Goal: Find specific page/section: Find specific page/section

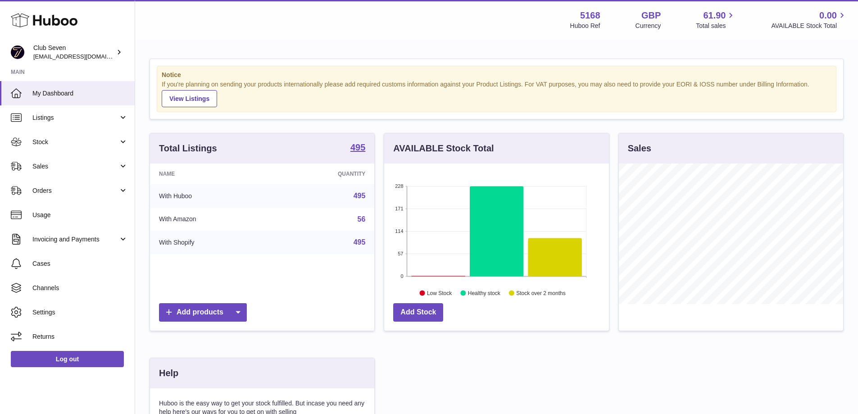
scroll to position [141, 225]
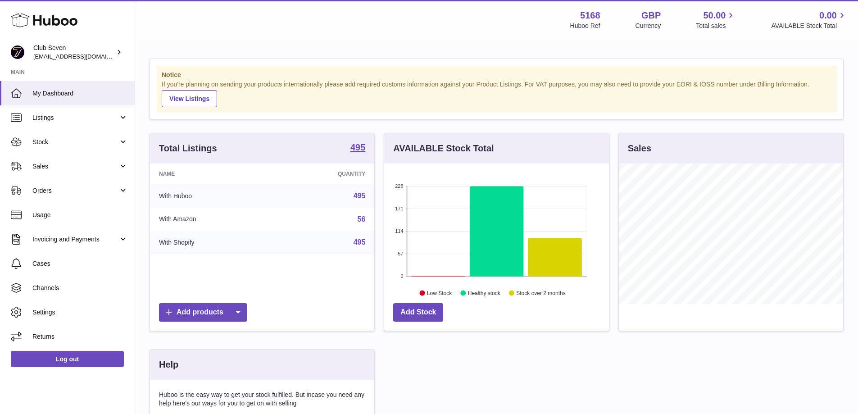
scroll to position [141, 225]
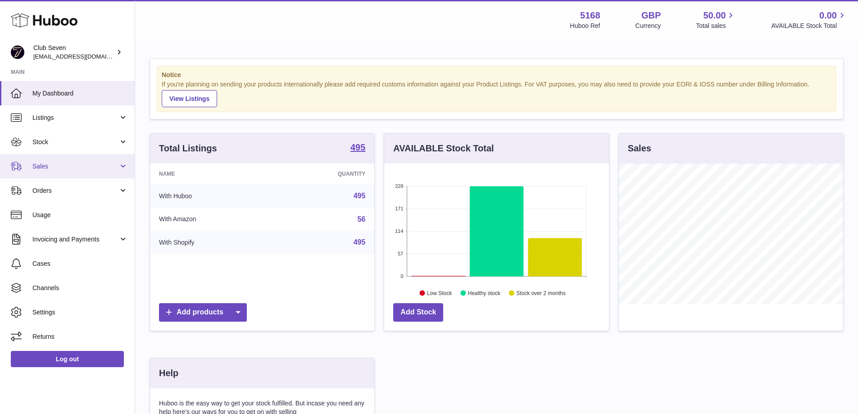
click at [77, 165] on span "Sales" at bounding box center [75, 166] width 86 height 9
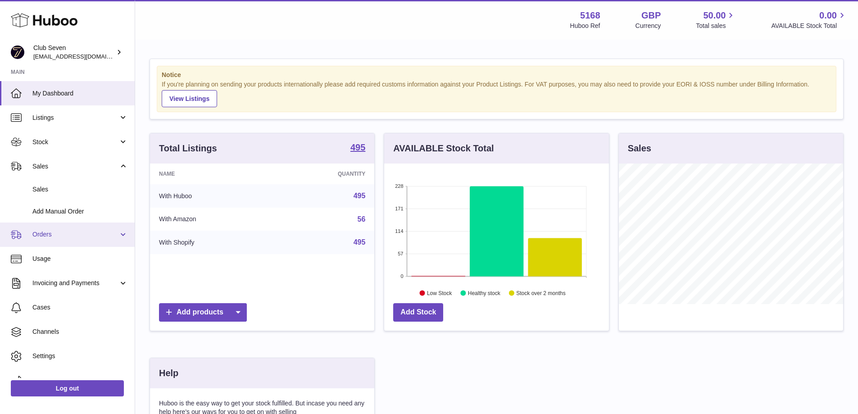
click at [56, 234] on span "Orders" at bounding box center [75, 234] width 86 height 9
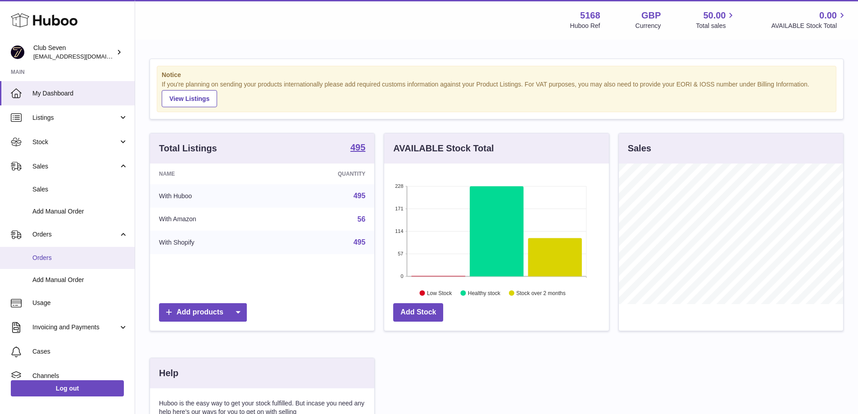
click at [54, 257] on span "Orders" at bounding box center [79, 258] width 95 height 9
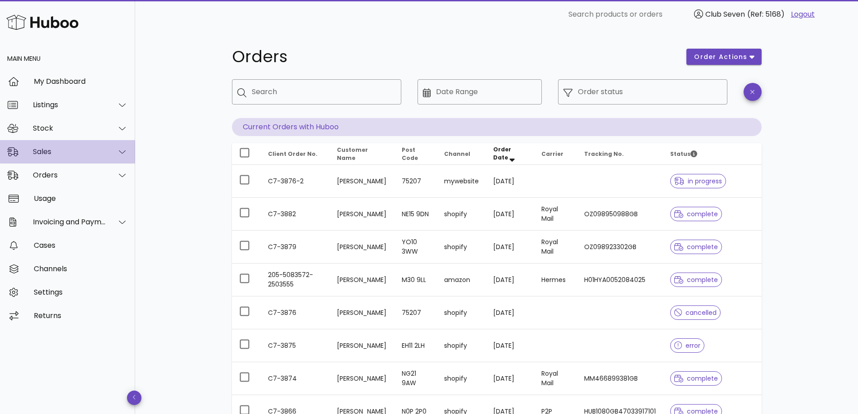
click at [62, 151] on div "Sales" at bounding box center [69, 151] width 73 height 9
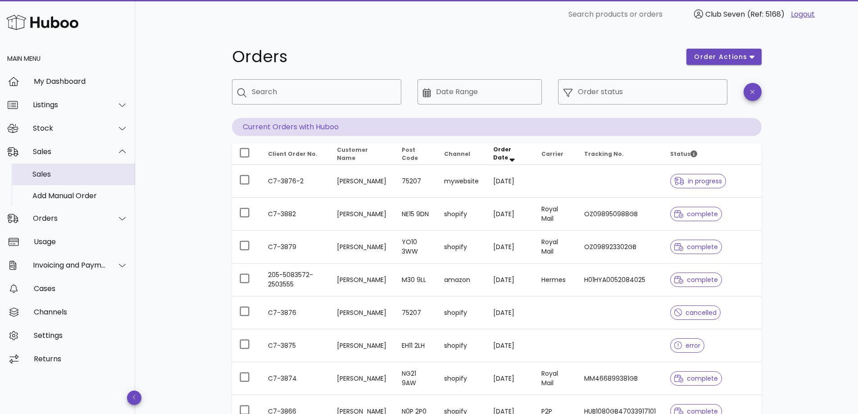
click at [57, 175] on div "Sales" at bounding box center [79, 174] width 95 height 9
